Goal: Task Accomplishment & Management: Use online tool/utility

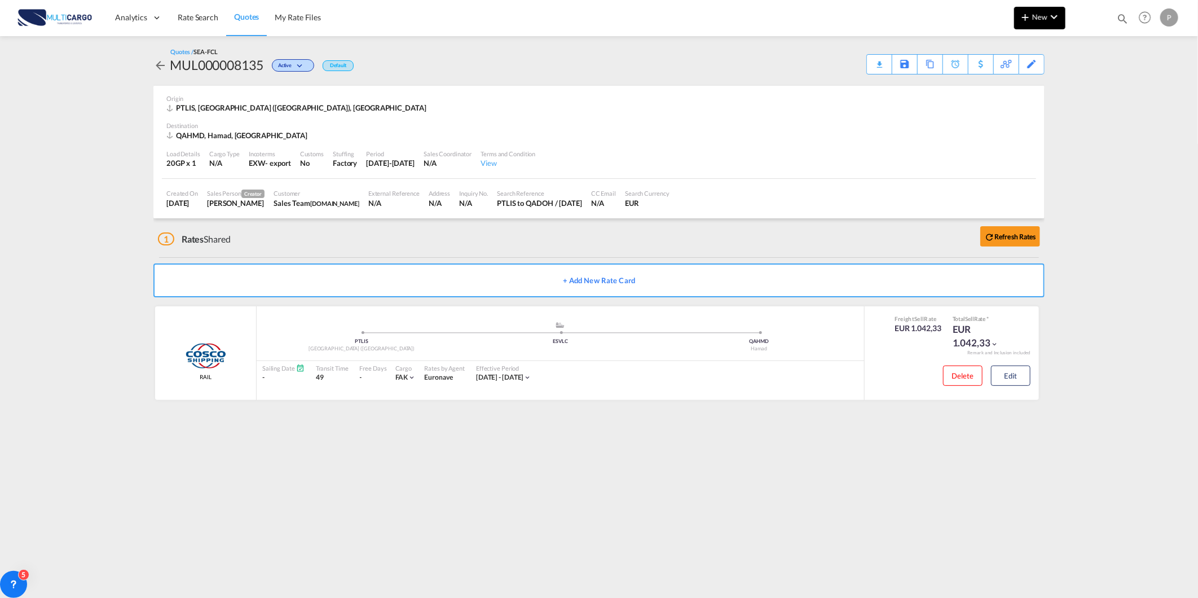
click at [1049, 16] on md-icon "icon-chevron-down" at bounding box center [1055, 17] width 14 height 14
click at [1024, 93] on div "Quote" at bounding box center [1024, 85] width 42 height 28
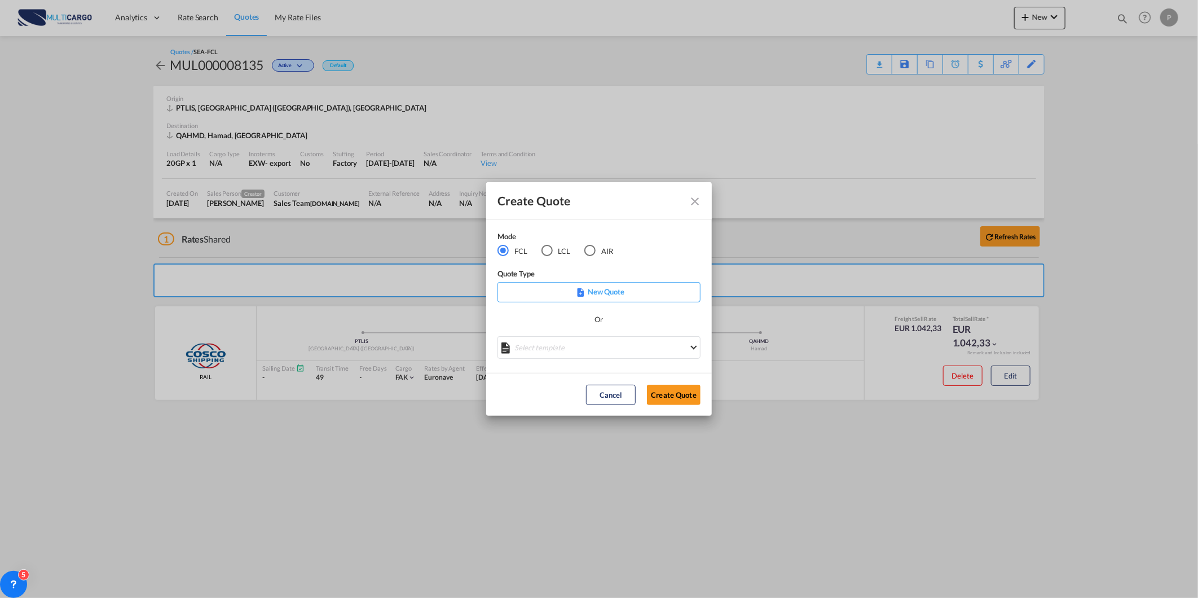
click at [555, 252] on md-radio-button "LCL" at bounding box center [556, 251] width 29 height 12
click at [561, 350] on md-select "Select template TPS valid up to 31/12 [PERSON_NAME] | [DATE] [DATE] EXP_SP Gera…" at bounding box center [599, 347] width 203 height 23
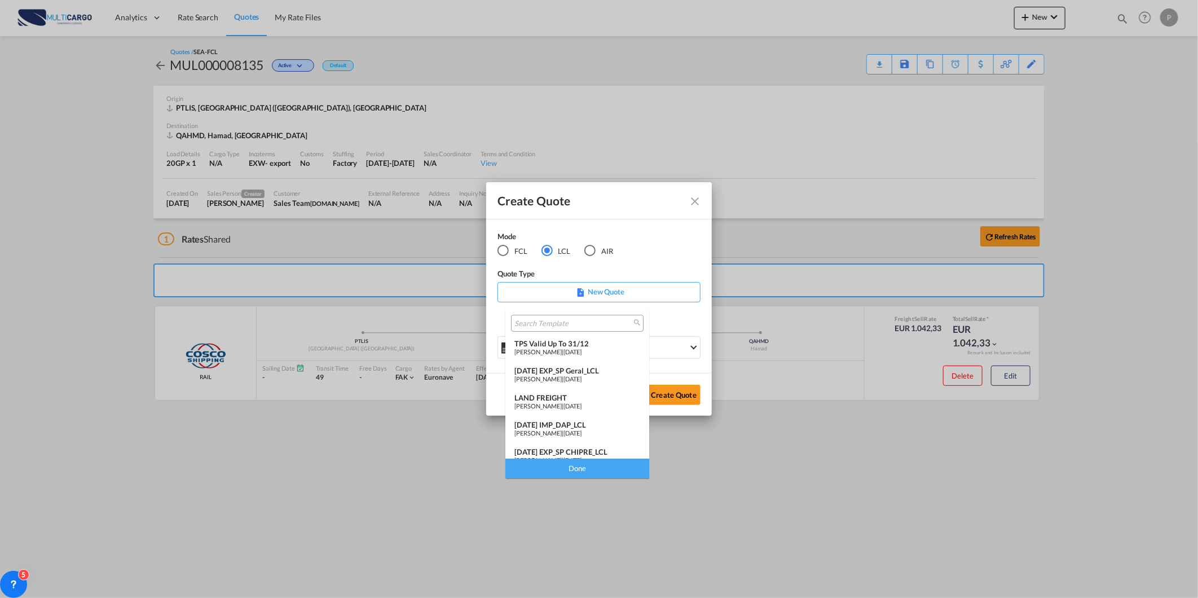
click at [540, 348] on span "[PERSON_NAME]" at bounding box center [538, 351] width 47 height 7
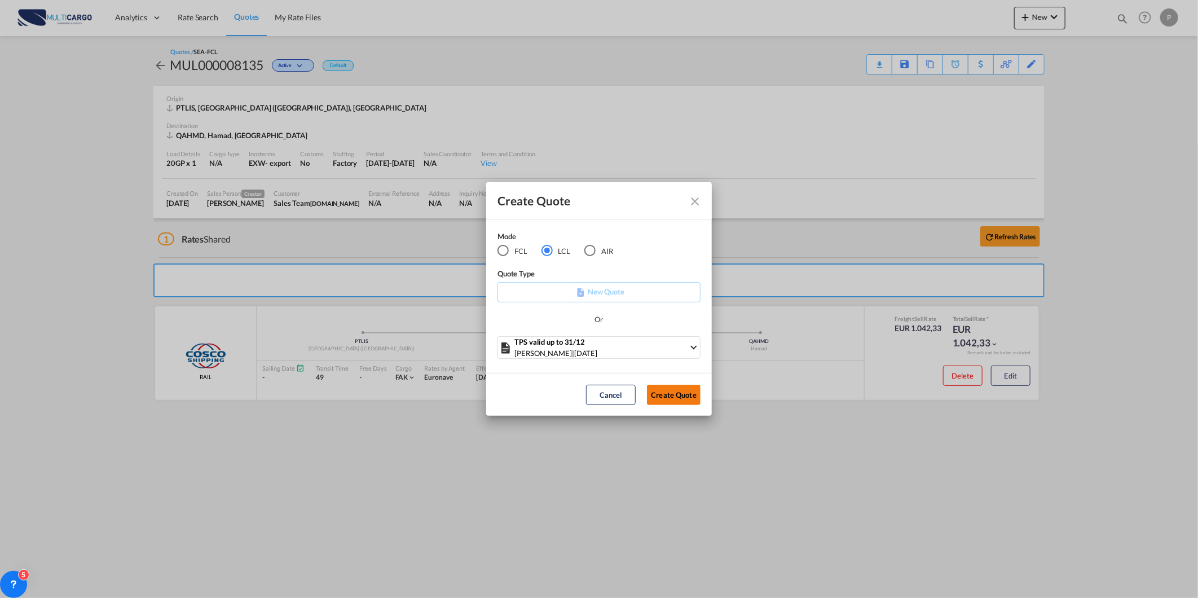
drag, startPoint x: 675, startPoint y: 402, endPoint x: 661, endPoint y: 418, distance: 21.2
click at [675, 402] on button "Create Quote" at bounding box center [674, 395] width 54 height 20
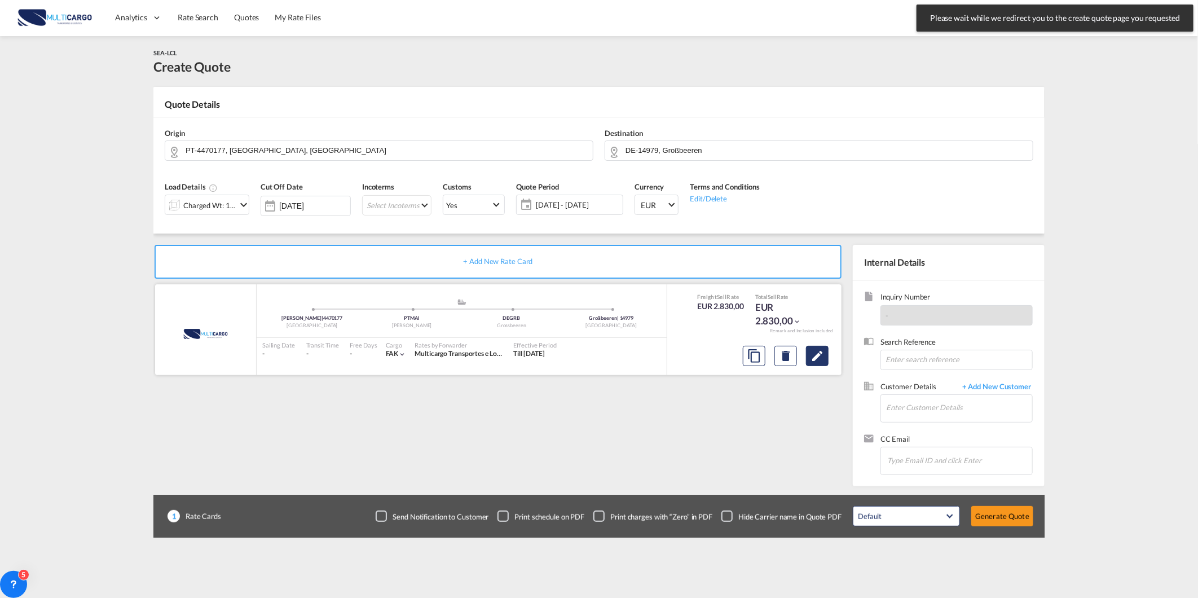
click at [824, 365] on button "Edit" at bounding box center [817, 356] width 23 height 20
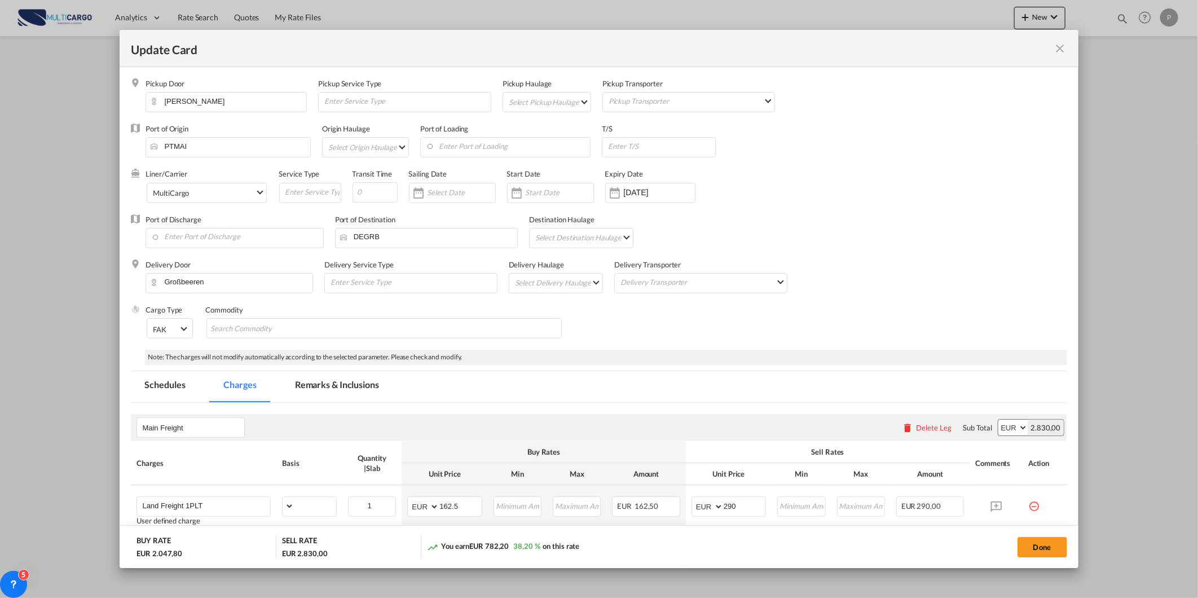
scroll to position [174, 0]
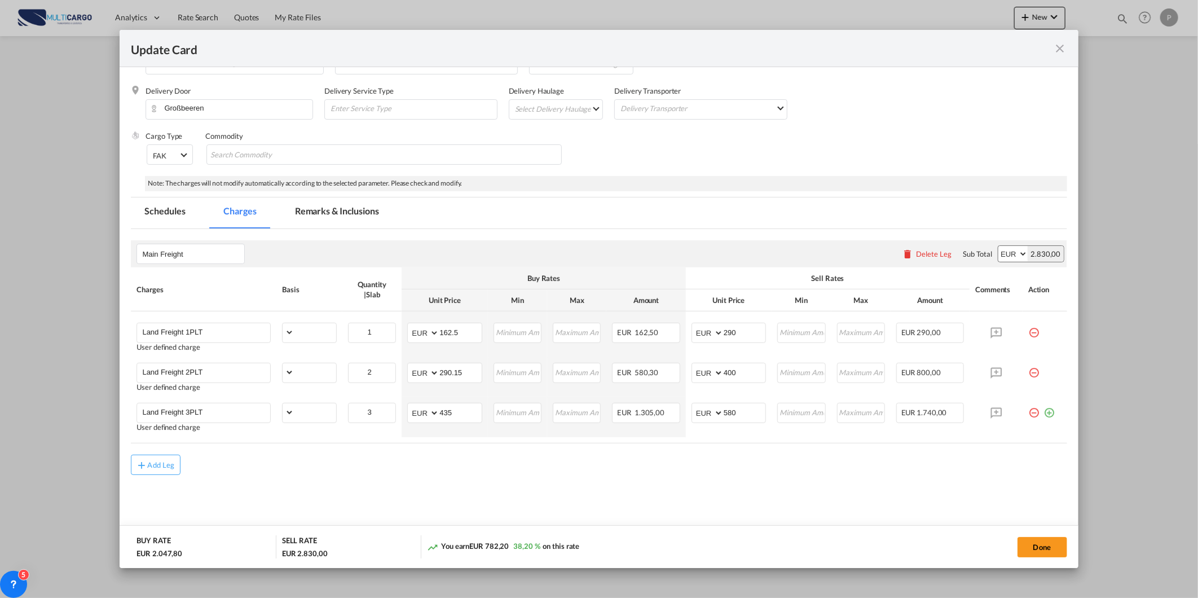
select select "per_package"
click at [1029, 329] on md-icon "icon-minus-circle-outline red-400-fg pt-7" at bounding box center [1034, 328] width 11 height 11
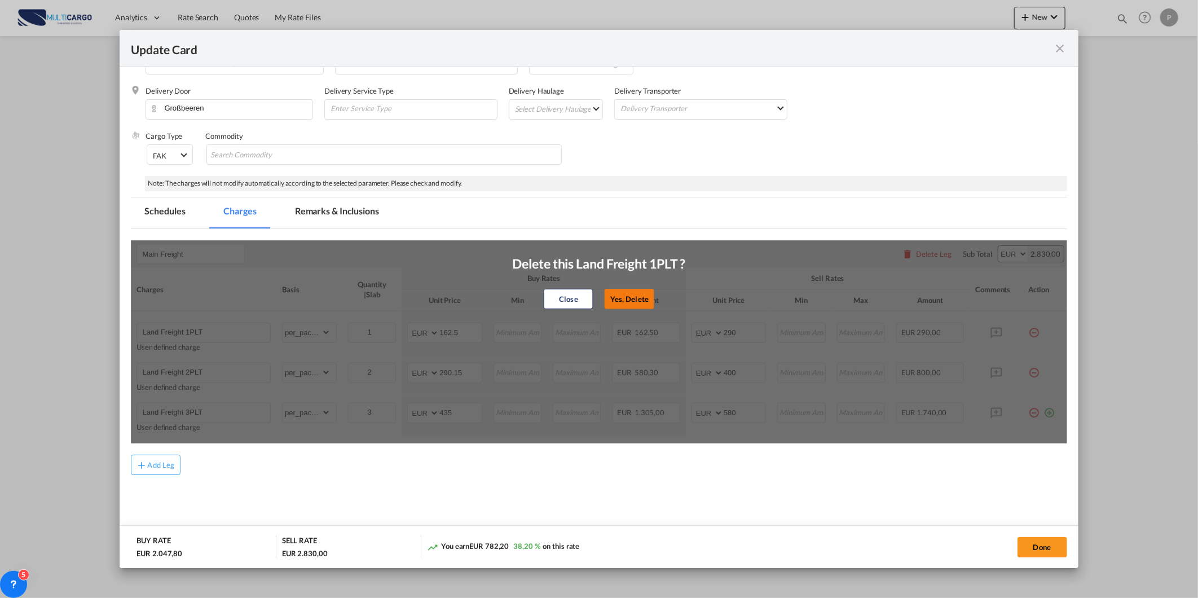
click at [625, 294] on button "Yes, Delete" at bounding box center [630, 299] width 50 height 20
type input "Land Freight 2PLT"
type input "2"
type input "290.15"
type input "400"
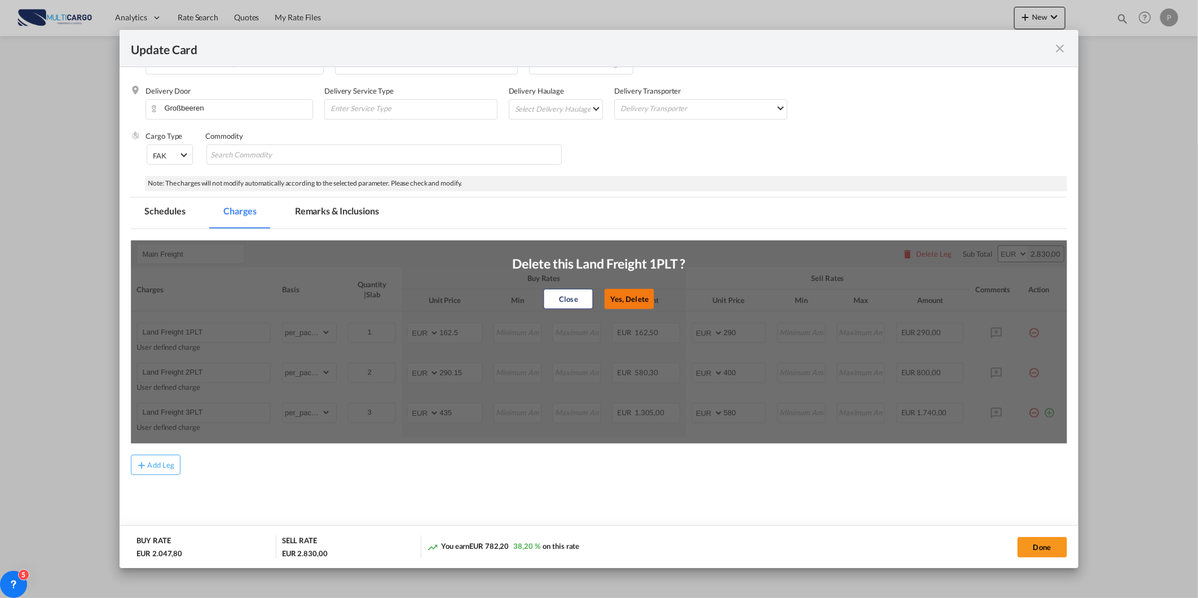
type input "Land Freight 3PLT"
type input "3"
type input "435"
type input "580"
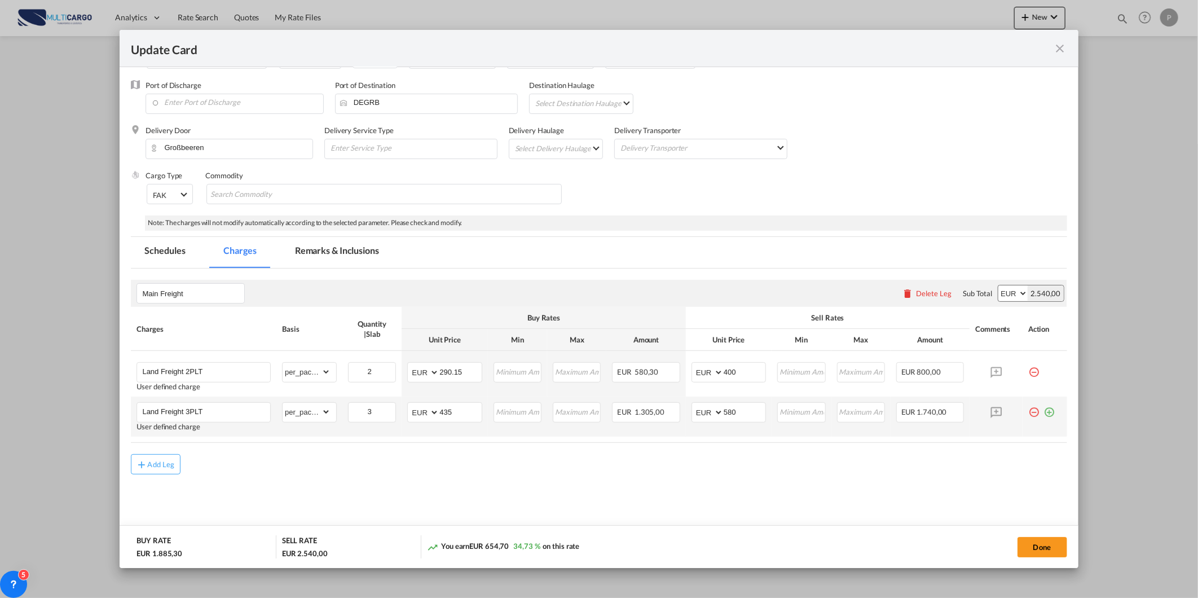
click at [1029, 410] on md-icon "icon-minus-circle-outline red-400-fg pt-7" at bounding box center [1034, 407] width 11 height 11
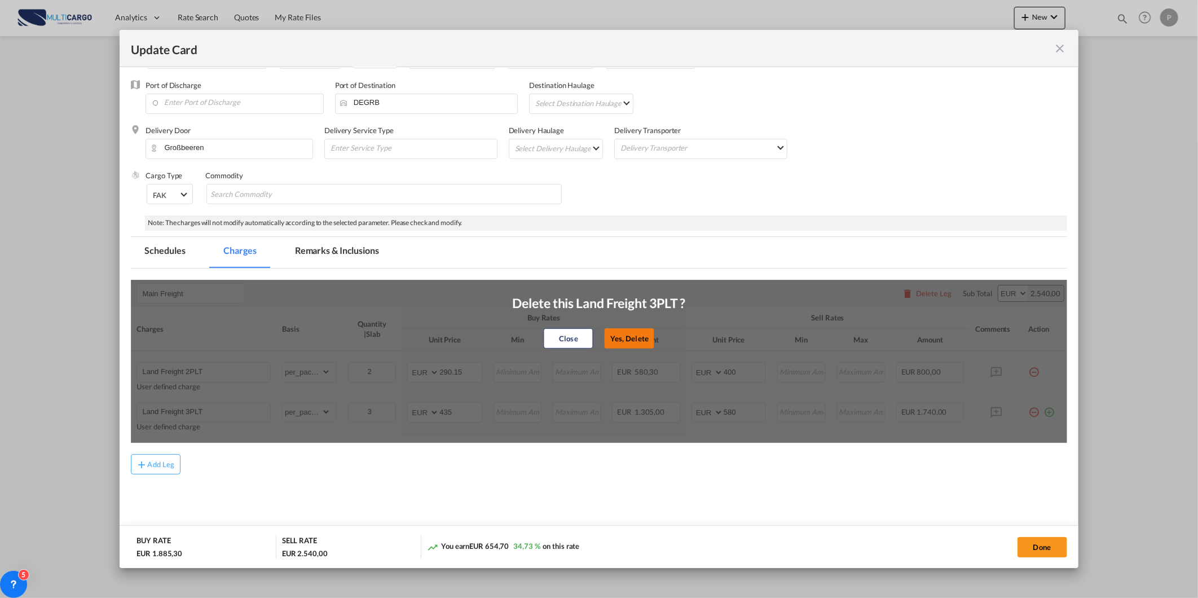
click at [639, 345] on button "Yes, Delete" at bounding box center [630, 338] width 50 height 20
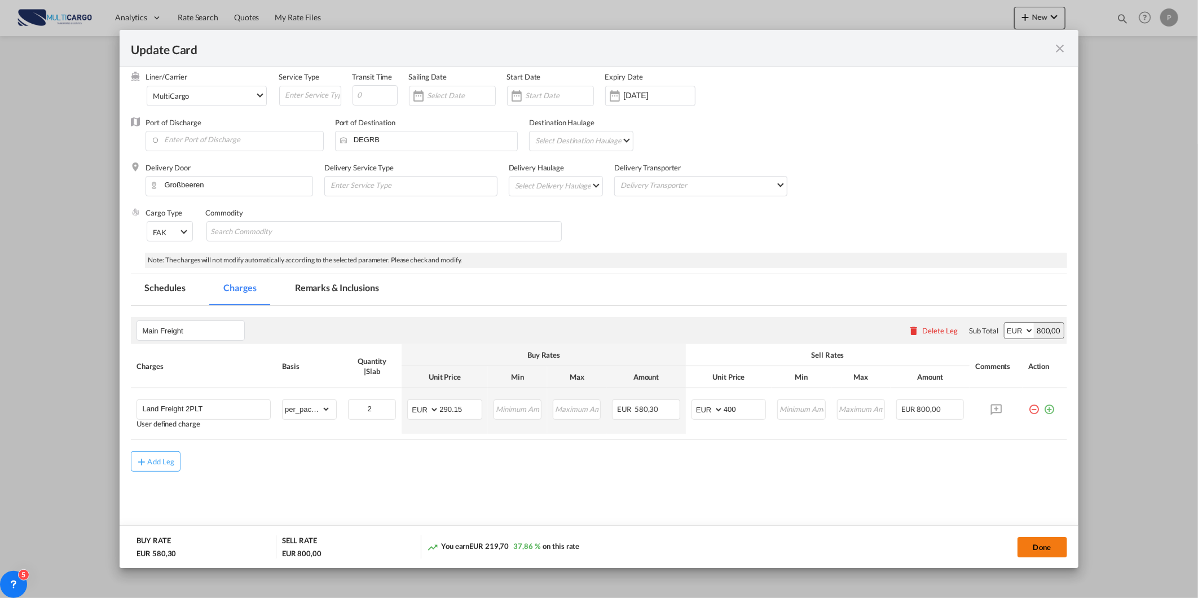
click at [1031, 542] on button "Done" at bounding box center [1043, 547] width 50 height 20
